Goal: Communication & Community: Answer question/provide support

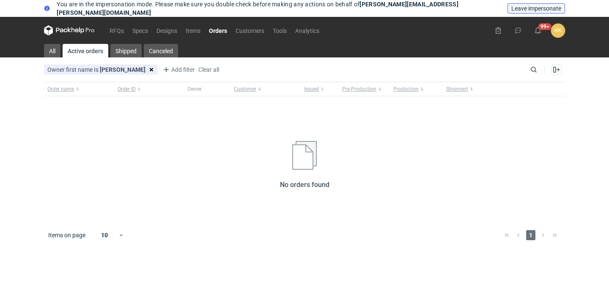
click at [528, 11] on span "Leave impersonate" at bounding box center [536, 8] width 50 height 6
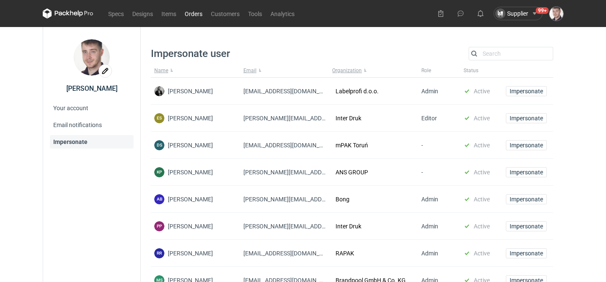
click at [198, 16] on link "Orders" at bounding box center [194, 13] width 26 height 10
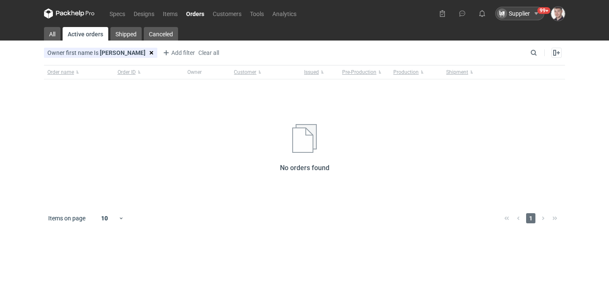
click at [530, 19] on div "Supplier 99+" at bounding box center [519, 14] width 49 height 14
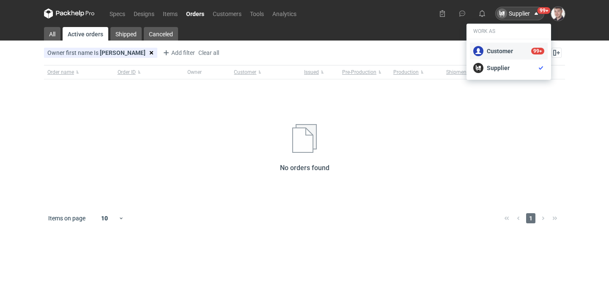
click at [505, 49] on div "Customer 99+" at bounding box center [508, 51] width 71 height 10
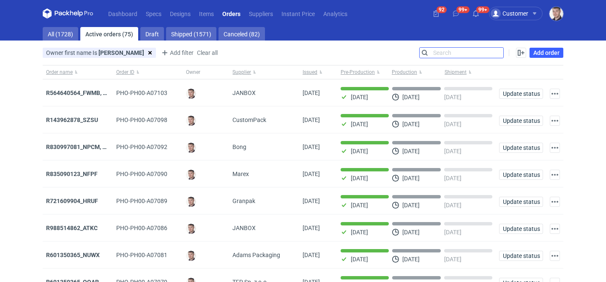
click at [494, 50] on input "Search" at bounding box center [462, 53] width 84 height 10
paste input "R736138286"
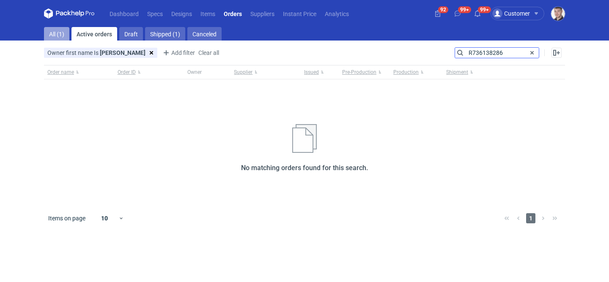
type input "R736138286"
click at [64, 37] on link "All (1)" at bounding box center [56, 34] width 25 height 14
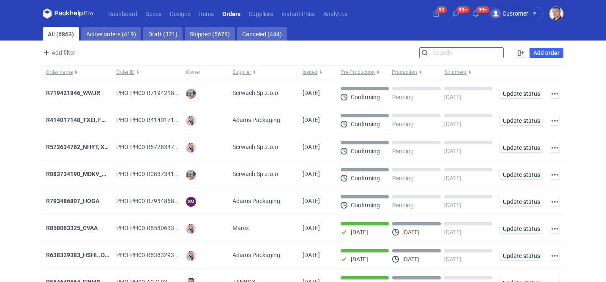
click at [436, 52] on input "Search" at bounding box center [462, 53] width 84 height 10
paste input "R736138286"
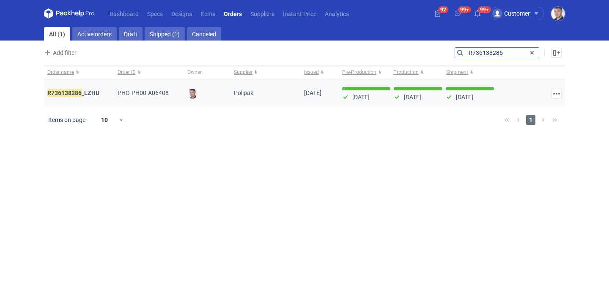
type input "R736138286"
click at [93, 88] on div "R736138286 _LZHU" at bounding box center [79, 92] width 70 height 27
click at [85, 93] on strong "R736138286 _LZHU" at bounding box center [73, 92] width 52 height 9
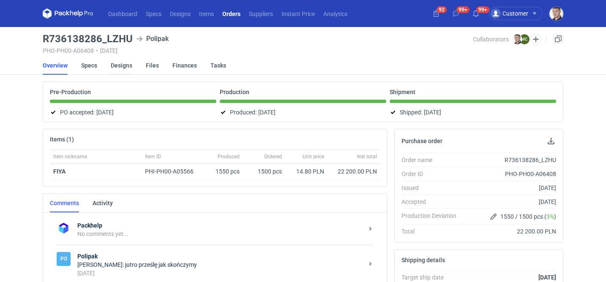
click at [114, 66] on link "Designs" at bounding box center [122, 65] width 22 height 19
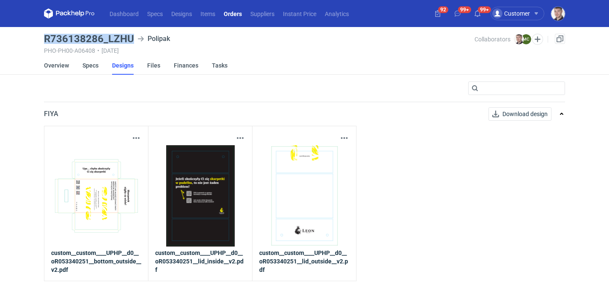
drag, startPoint x: 41, startPoint y: 38, endPoint x: 131, endPoint y: 38, distance: 90.5
click at [131, 38] on main "R736138286_LZHU Polipak PHO-PH00-A06408 • 23/01/2025 Collaborators Maciej Sikor…" at bounding box center [305, 154] width 528 height 255
copy h3 "R736138286_LZHU"
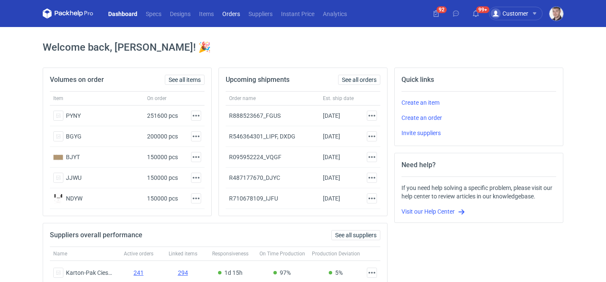
click at [229, 18] on link "Orders" at bounding box center [231, 13] width 26 height 10
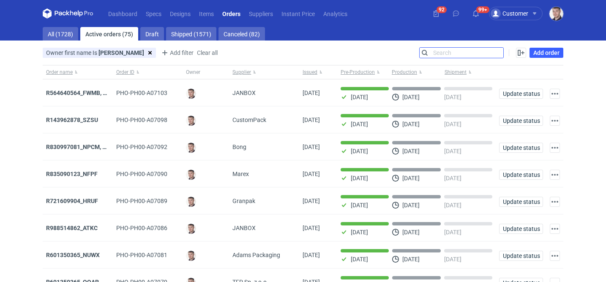
click at [498, 54] on input "Search" at bounding box center [462, 53] width 84 height 10
paste input "R623215884"
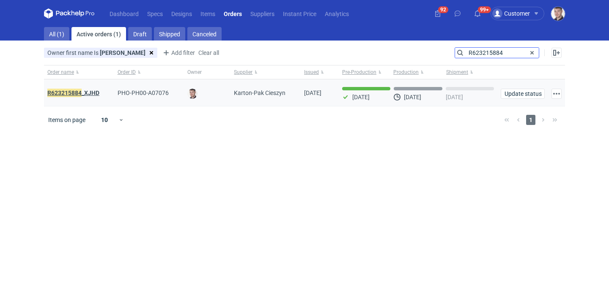
type input "R623215884"
click at [68, 92] on em "R623215884" at bounding box center [64, 92] width 34 height 9
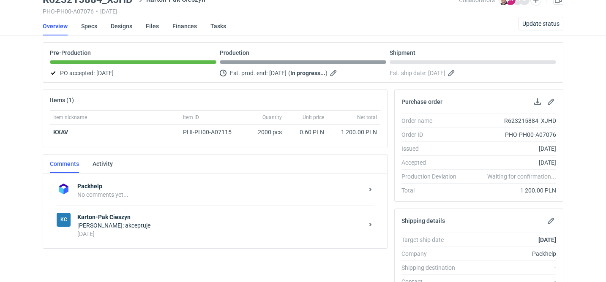
scroll to position [69, 0]
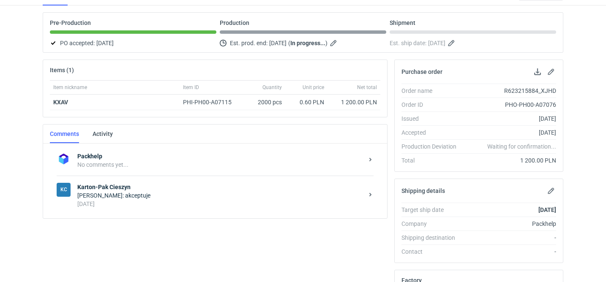
click at [178, 182] on div "KC Karton-Pak Cieszyn [PERSON_NAME]: akceptuje [DATE]" at bounding box center [215, 195] width 317 height 39
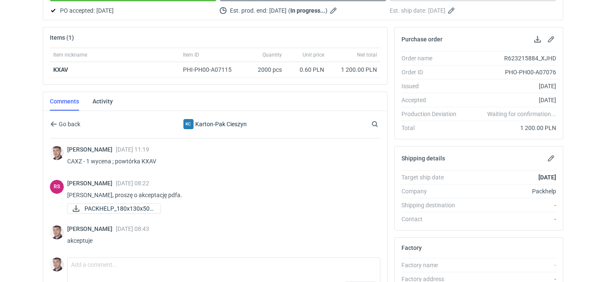
scroll to position [123, 0]
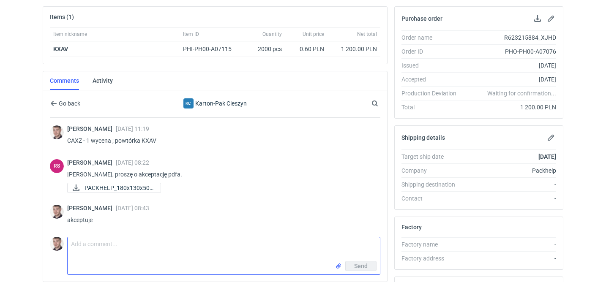
click at [102, 239] on textarea "Comment message" at bounding box center [224, 250] width 312 height 24
paste textarea "uda nam się urwać kilka dni i wysłać 19-20/08?"
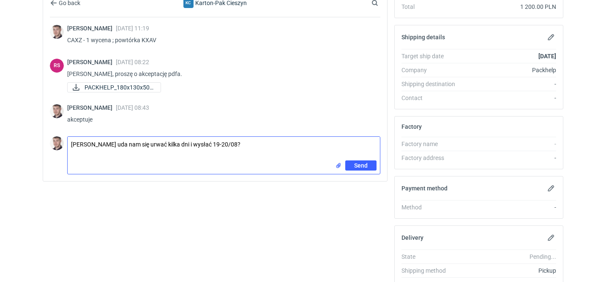
scroll to position [270, 0]
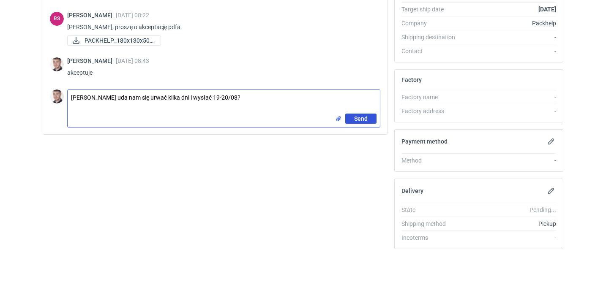
type textarea "[PERSON_NAME] uda nam się urwać kilka dni i wysłać 19-20/08?"
click at [371, 122] on button "Send" at bounding box center [360, 119] width 31 height 10
